Goal: Navigation & Orientation: Find specific page/section

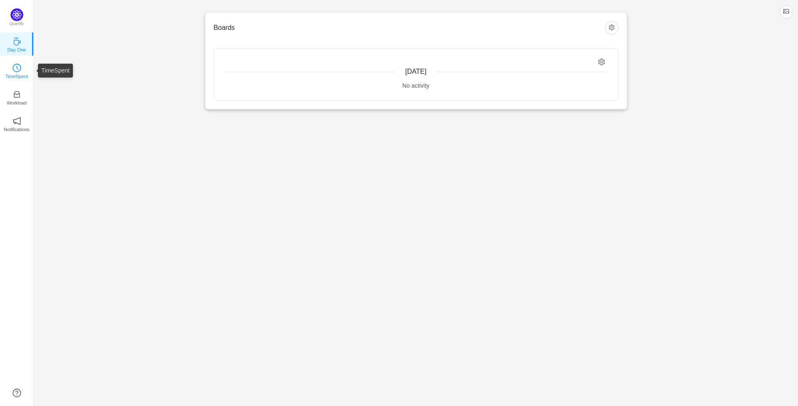
click at [14, 67] on icon "icon: clock-circle" at bounding box center [17, 68] width 8 height 8
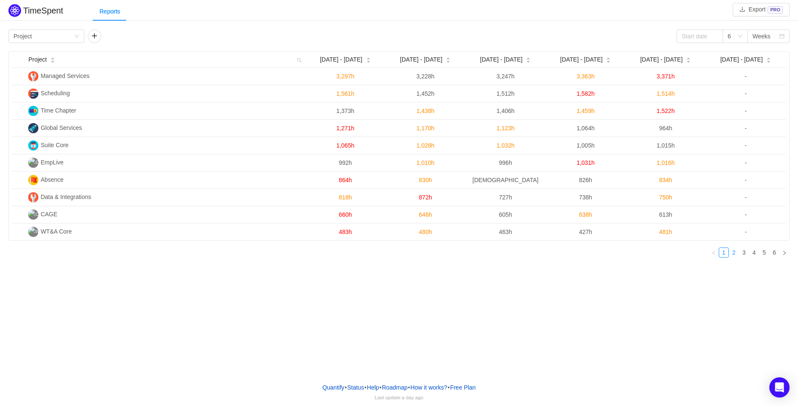
click at [733, 256] on link "2" at bounding box center [733, 252] width 9 height 9
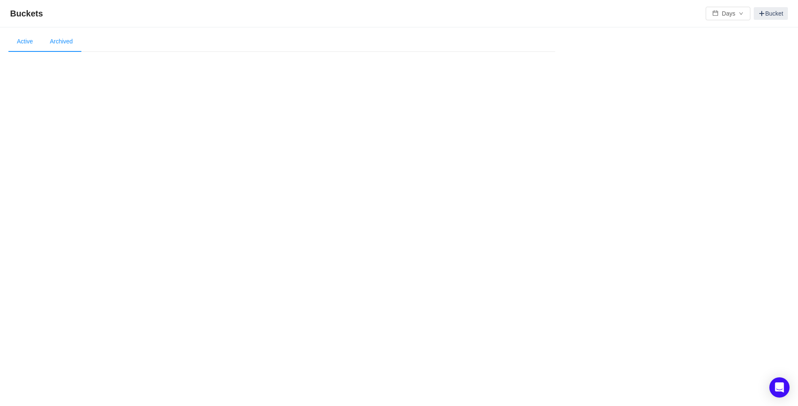
click at [62, 45] on li "Archived" at bounding box center [61, 42] width 40 height 20
click at [26, 43] on li "Active" at bounding box center [24, 42] width 33 height 20
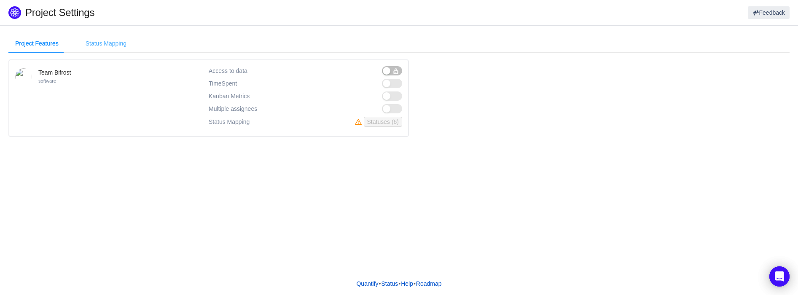
click at [98, 42] on div "Status Mapping" at bounding box center [106, 43] width 54 height 19
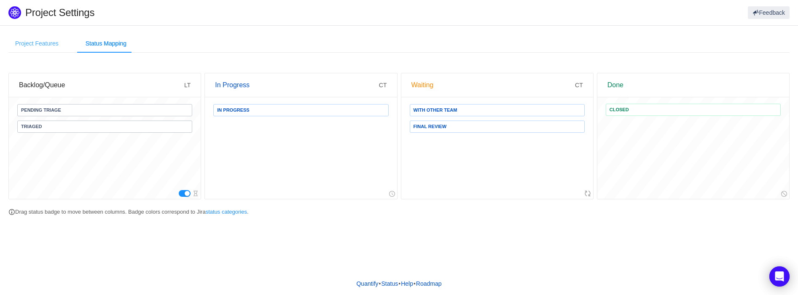
click at [35, 44] on div "Project Features" at bounding box center [36, 43] width 57 height 19
